Goal: Information Seeking & Learning: Learn about a topic

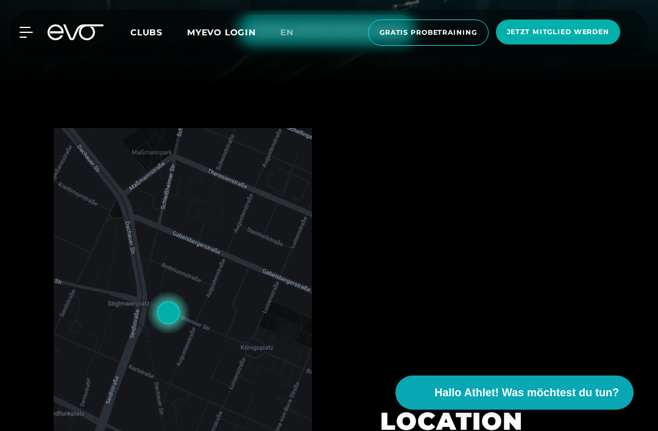
scroll to position [192, 0]
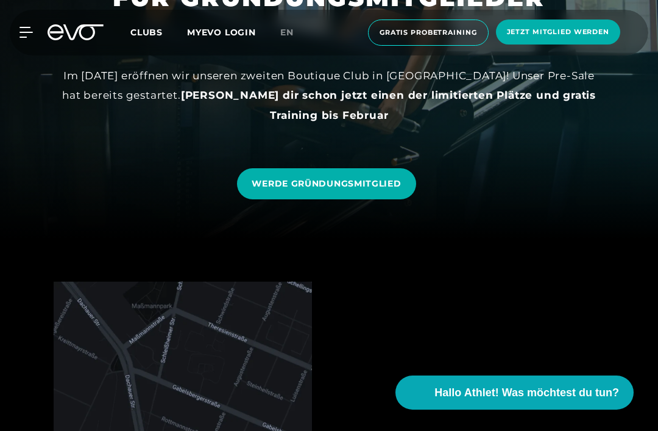
click at [388, 190] on span "WERDE GRÜNDUNGSMITGLIED" at bounding box center [326, 183] width 149 height 13
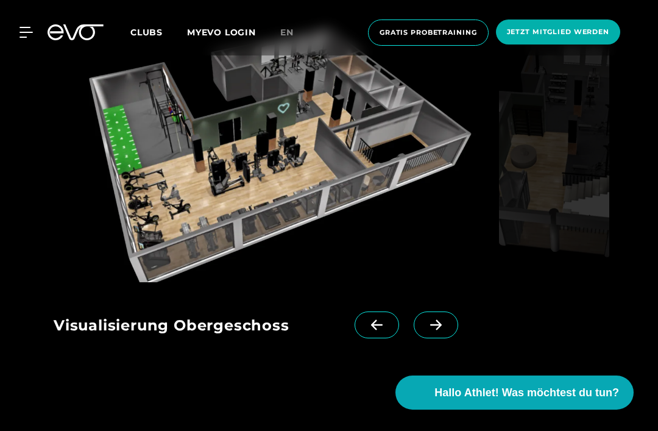
scroll to position [1606, 0]
click at [433, 331] on icon at bounding box center [435, 325] width 21 height 11
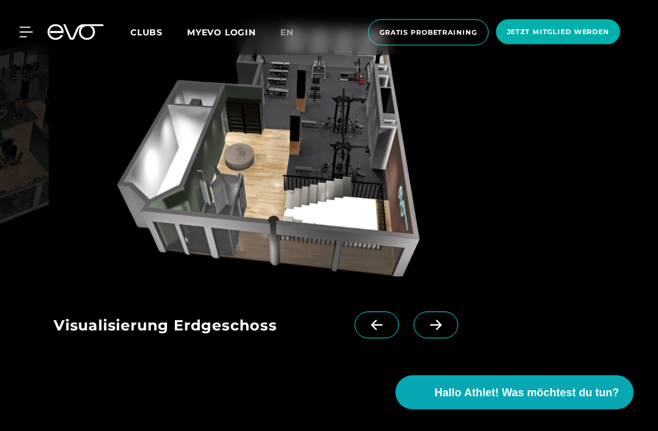
scroll to position [1607, 0]
click at [437, 338] on span at bounding box center [436, 324] width 44 height 27
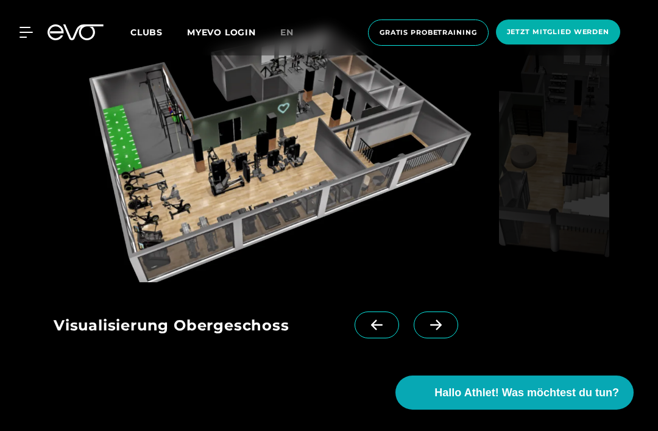
click at [436, 330] on icon at bounding box center [436, 325] width 12 height 10
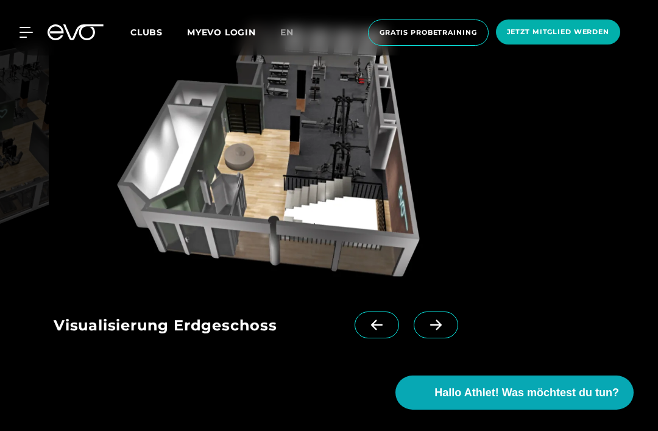
click at [436, 330] on icon at bounding box center [435, 324] width 21 height 11
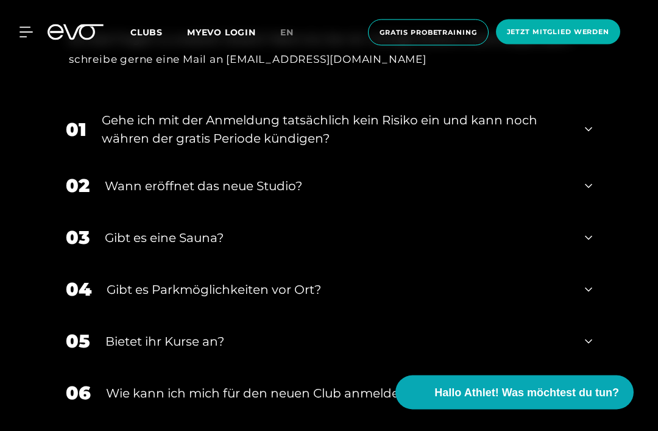
scroll to position [2388, 0]
click at [586, 154] on div "01 Gehe ich mit der Anmeldung tatsächlich kein Risiko ein und kann noch währen …" at bounding box center [329, 129] width 551 height 61
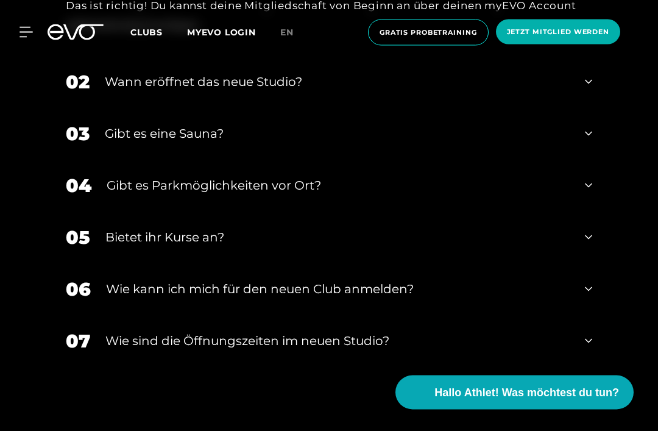
click at [588, 90] on icon at bounding box center [588, 82] width 7 height 15
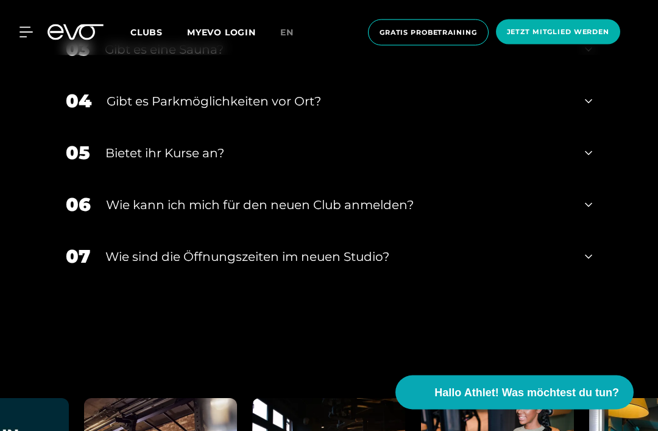
scroll to position [2738, 0]
click at [592, 75] on div "03 Gibt es eine Sauna?" at bounding box center [329, 49] width 551 height 52
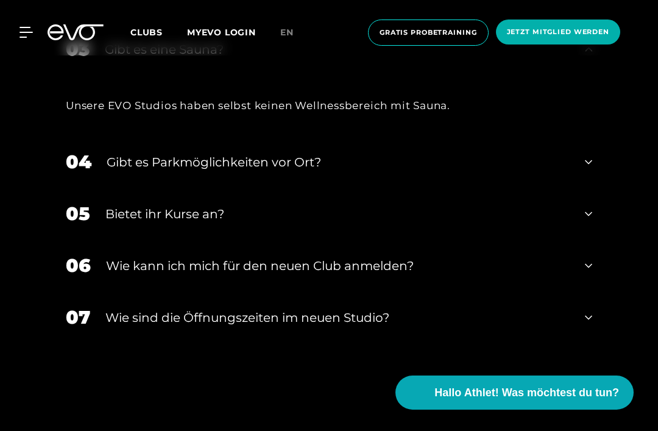
click at [599, 188] on div "04 Gibt es Parkmöglichkeiten vor Ort?" at bounding box center [329, 162] width 551 height 52
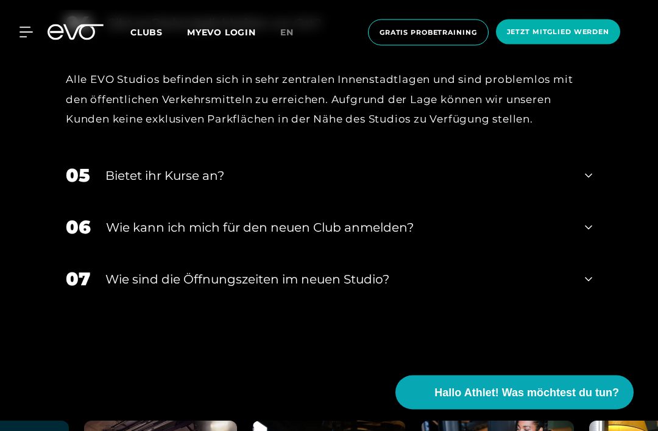
scroll to position [2952, 0]
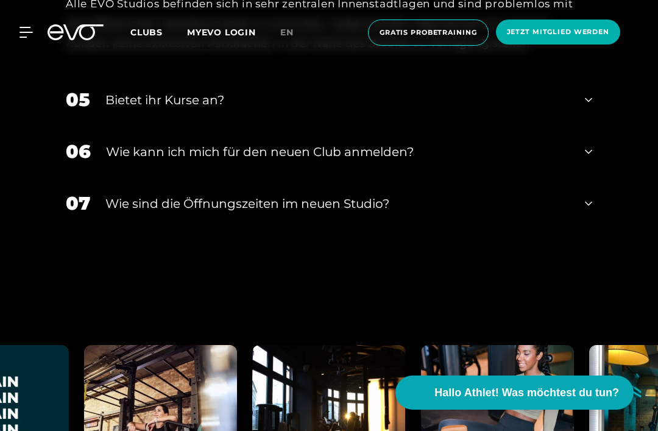
click at [591, 102] on icon at bounding box center [588, 100] width 7 height 4
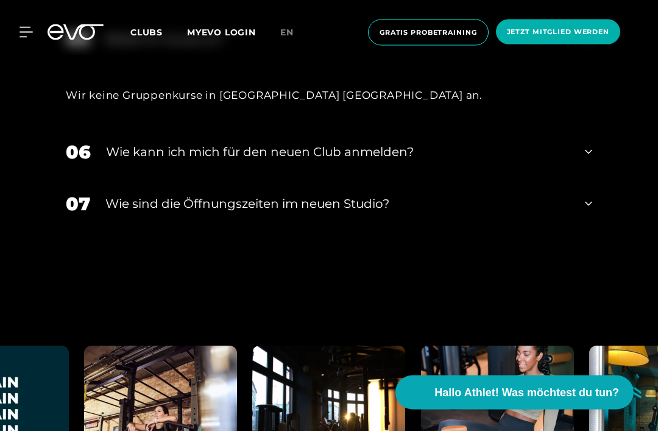
scroll to position [3018, 0]
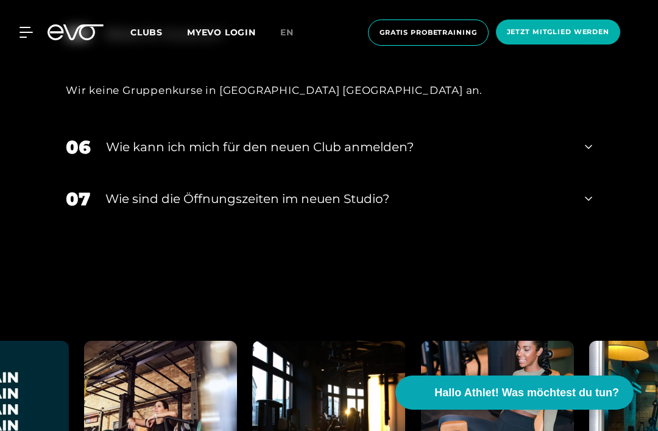
click at [587, 154] on icon at bounding box center [588, 147] width 7 height 15
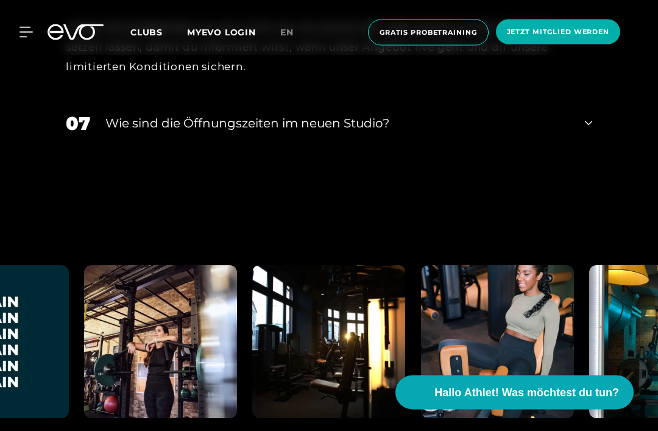
scroll to position [3194, 0]
click at [595, 149] on div "07 ​Wie sind die Öffnungszeiten im neuen Studio?" at bounding box center [329, 123] width 551 height 52
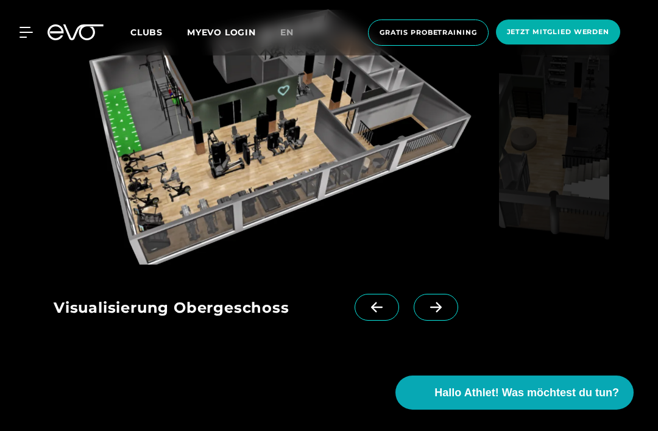
scroll to position [1600, 0]
